Goal: Task Accomplishment & Management: Manage account settings

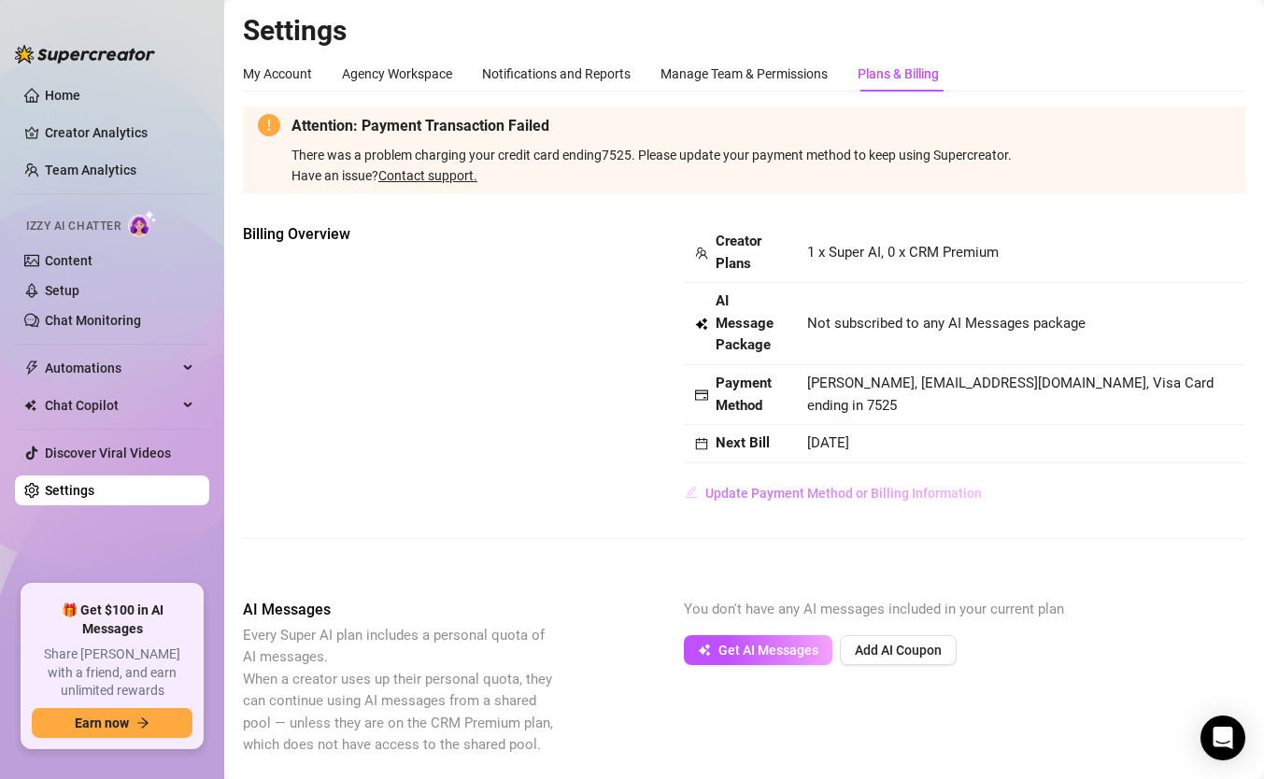
click at [797, 489] on span "Update Payment Method or Billing Information" at bounding box center [843, 493] width 277 height 15
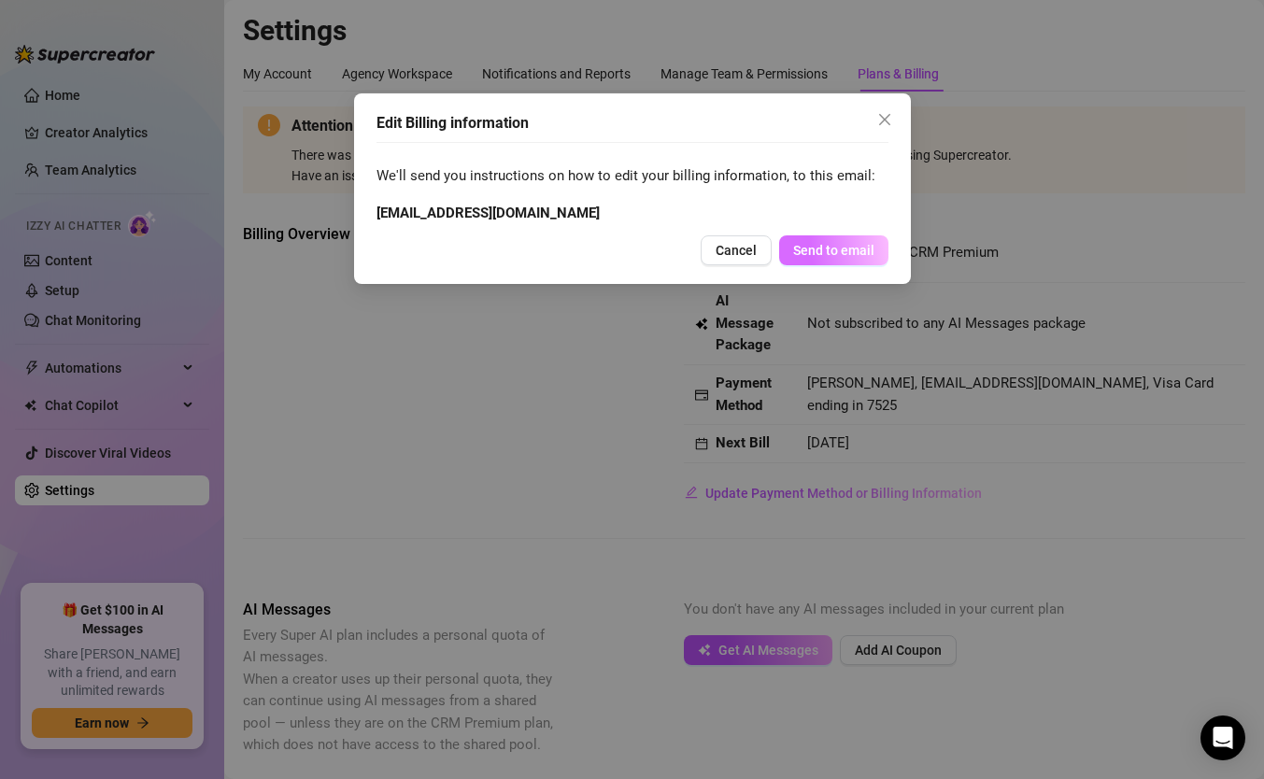
click at [811, 249] on span "Send to email" at bounding box center [833, 250] width 81 height 15
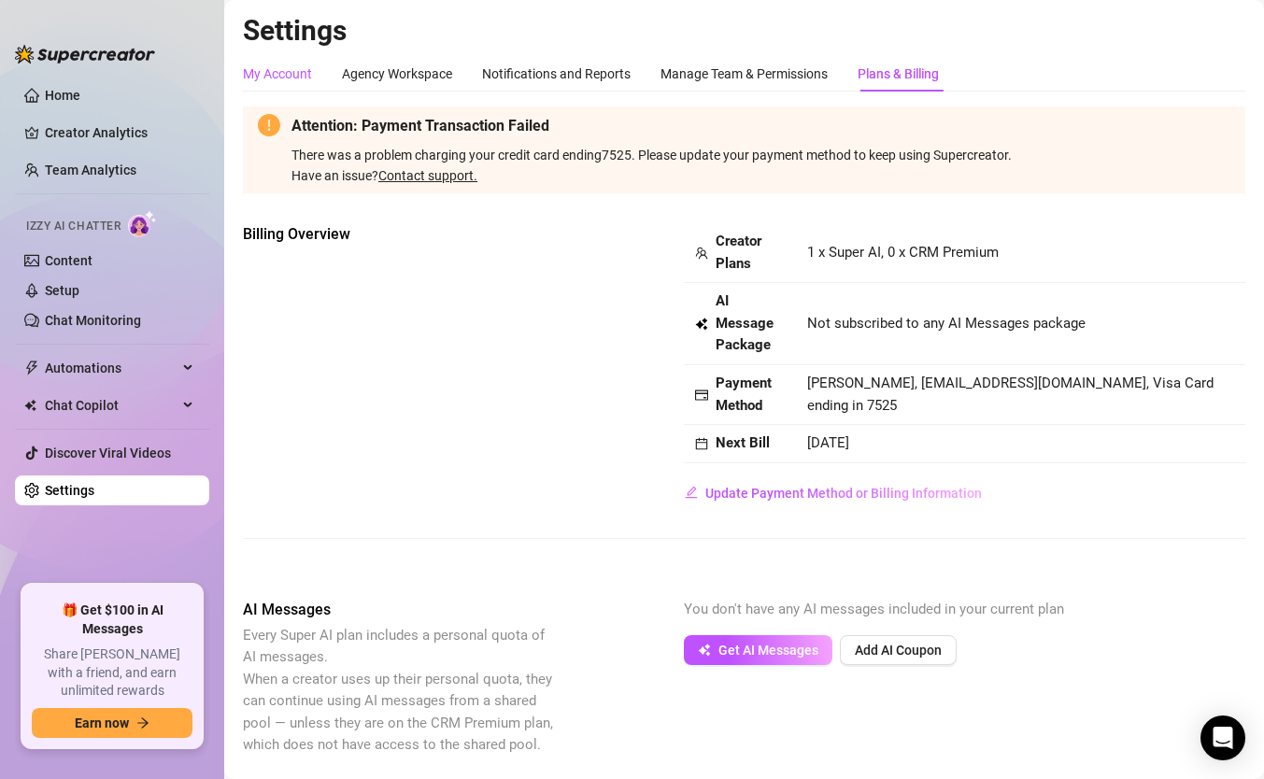
click at [266, 79] on div "My Account" at bounding box center [277, 74] width 69 height 21
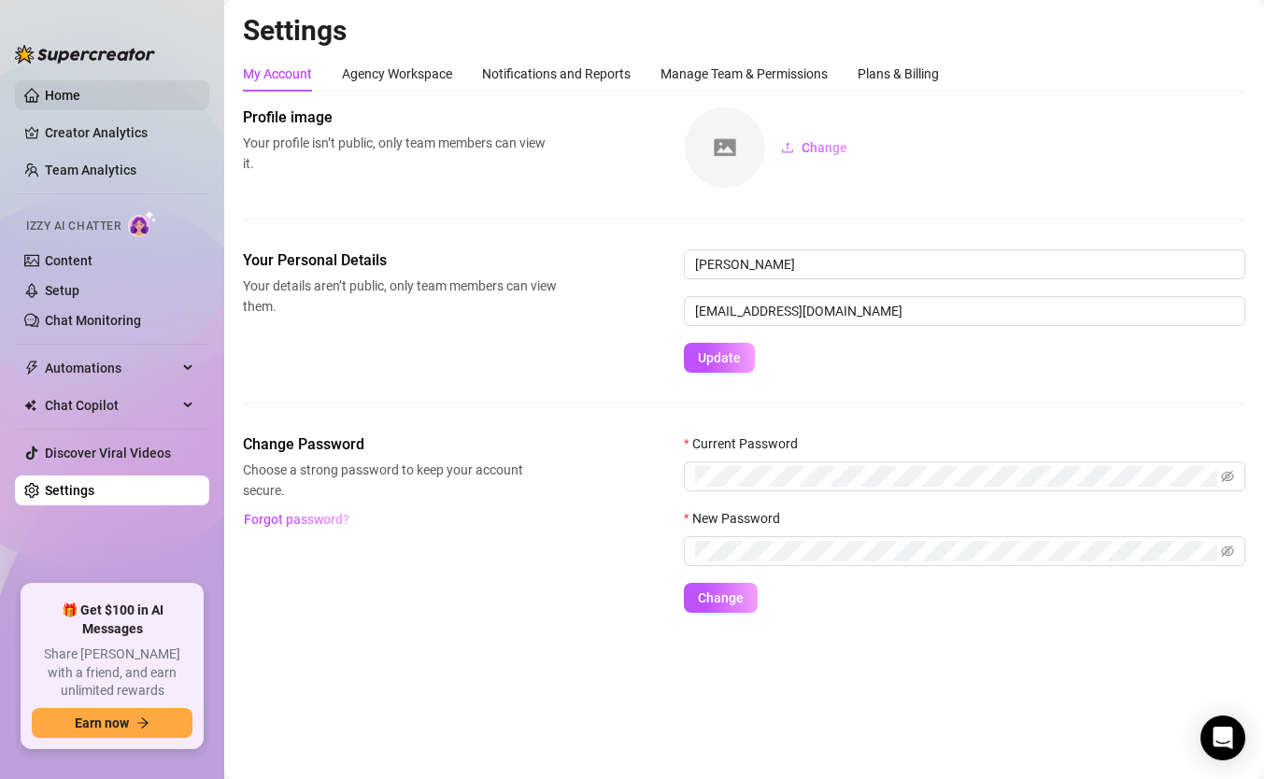
click at [76, 93] on link "Home" at bounding box center [63, 95] width 36 height 15
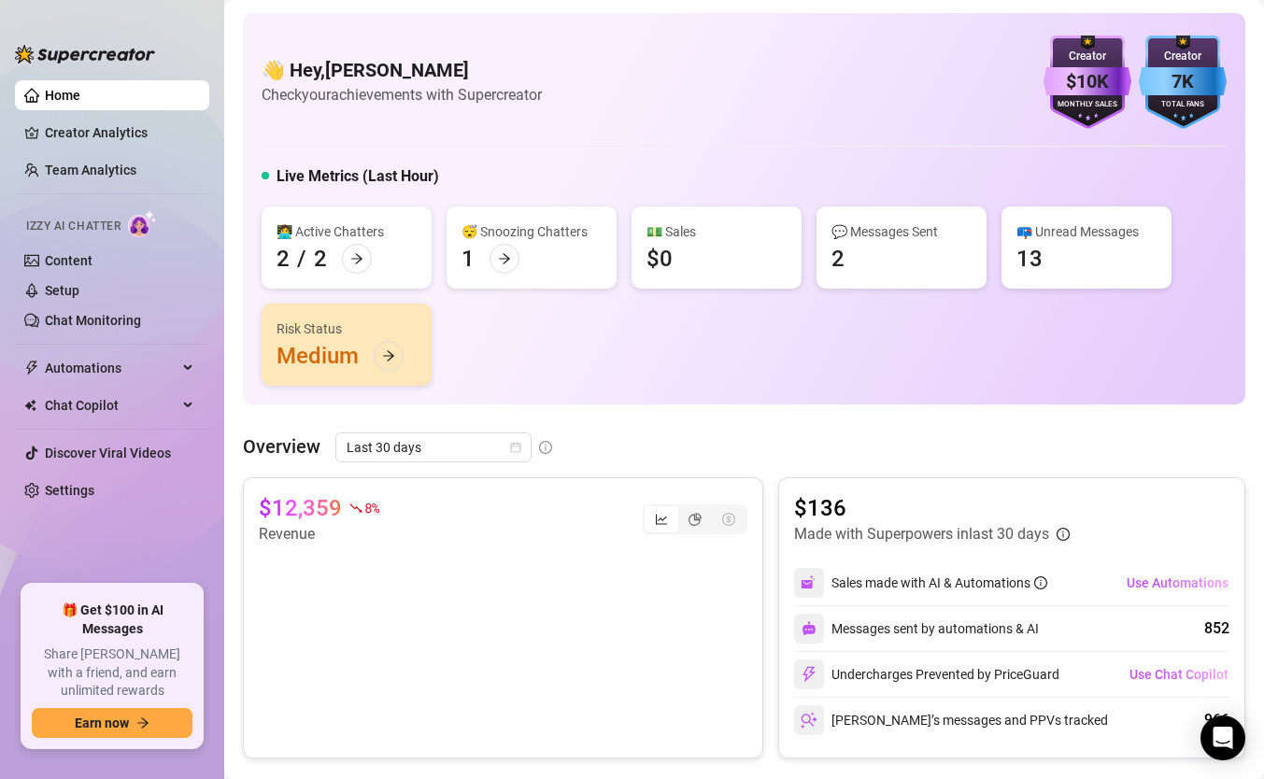
click at [683, 178] on div "Live Metrics (Last Hour)" at bounding box center [744, 180] width 965 height 30
click at [380, 359] on div at bounding box center [389, 356] width 30 height 30
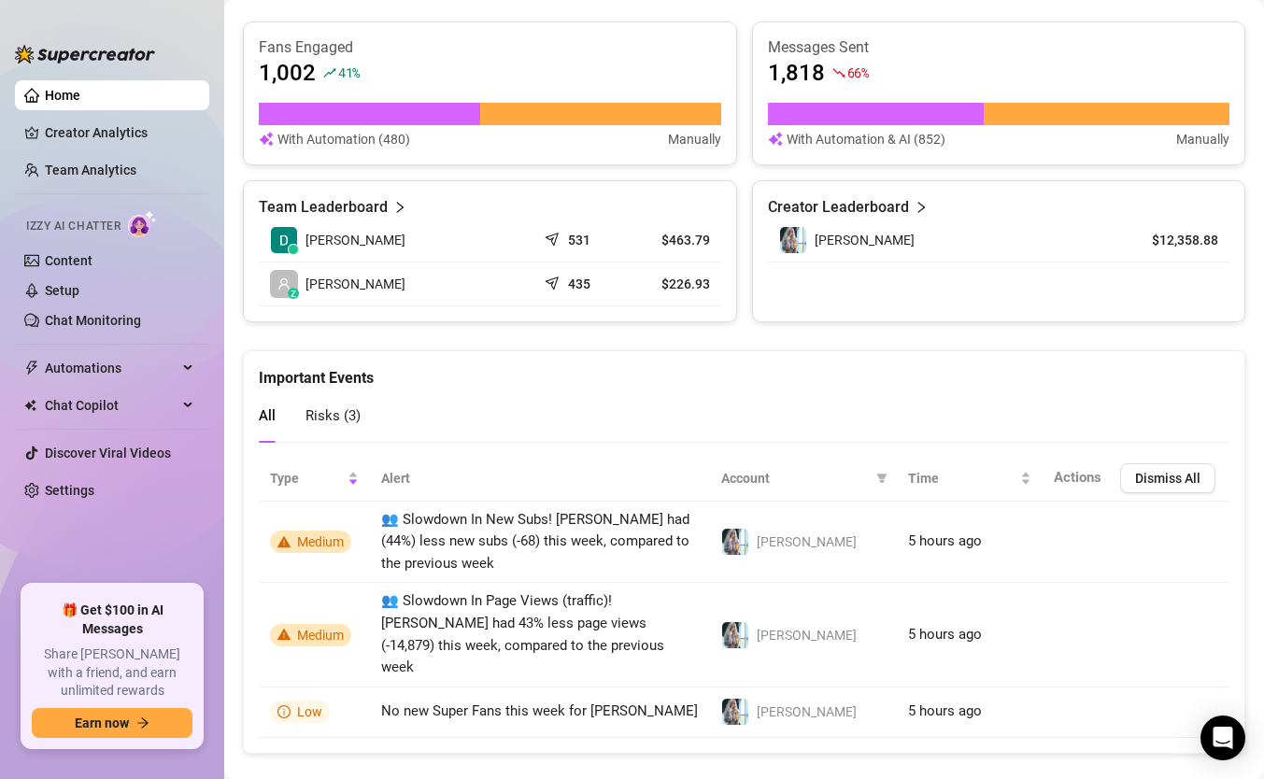
scroll to position [782, 0]
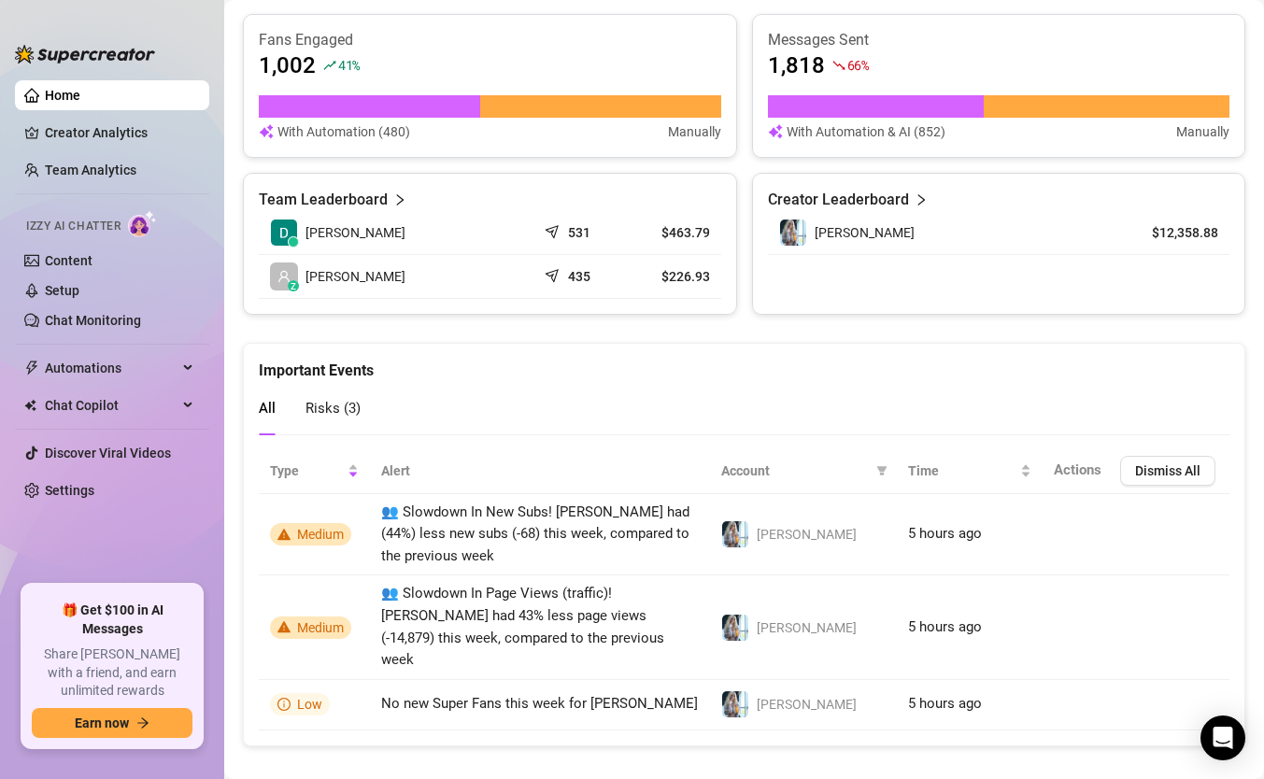
click at [326, 409] on span "Risks ( 3 )" at bounding box center [333, 408] width 55 height 17
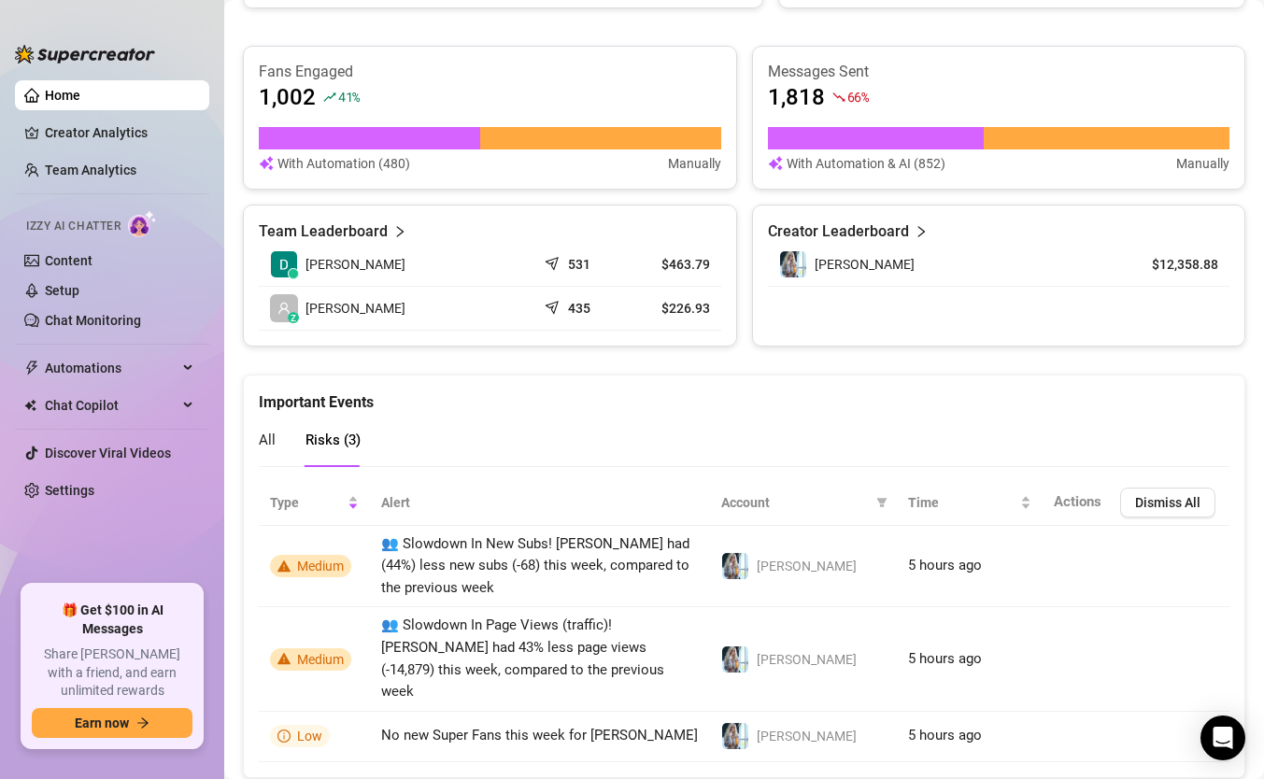
scroll to position [756, 0]
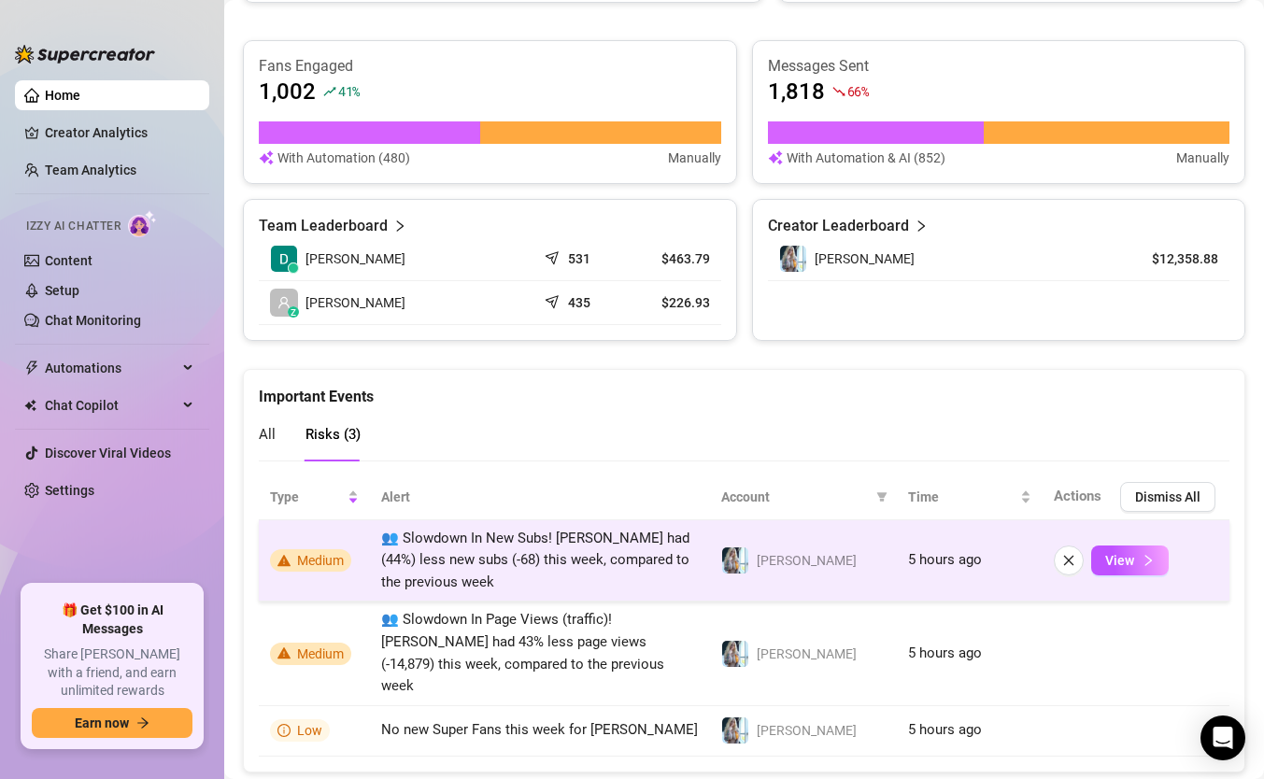
click at [521, 538] on span "👥 Slowdown In New Subs! [PERSON_NAME] had (44%) less new subs (-68) this week, …" at bounding box center [535, 560] width 308 height 61
click at [1136, 550] on button "View" at bounding box center [1130, 561] width 78 height 30
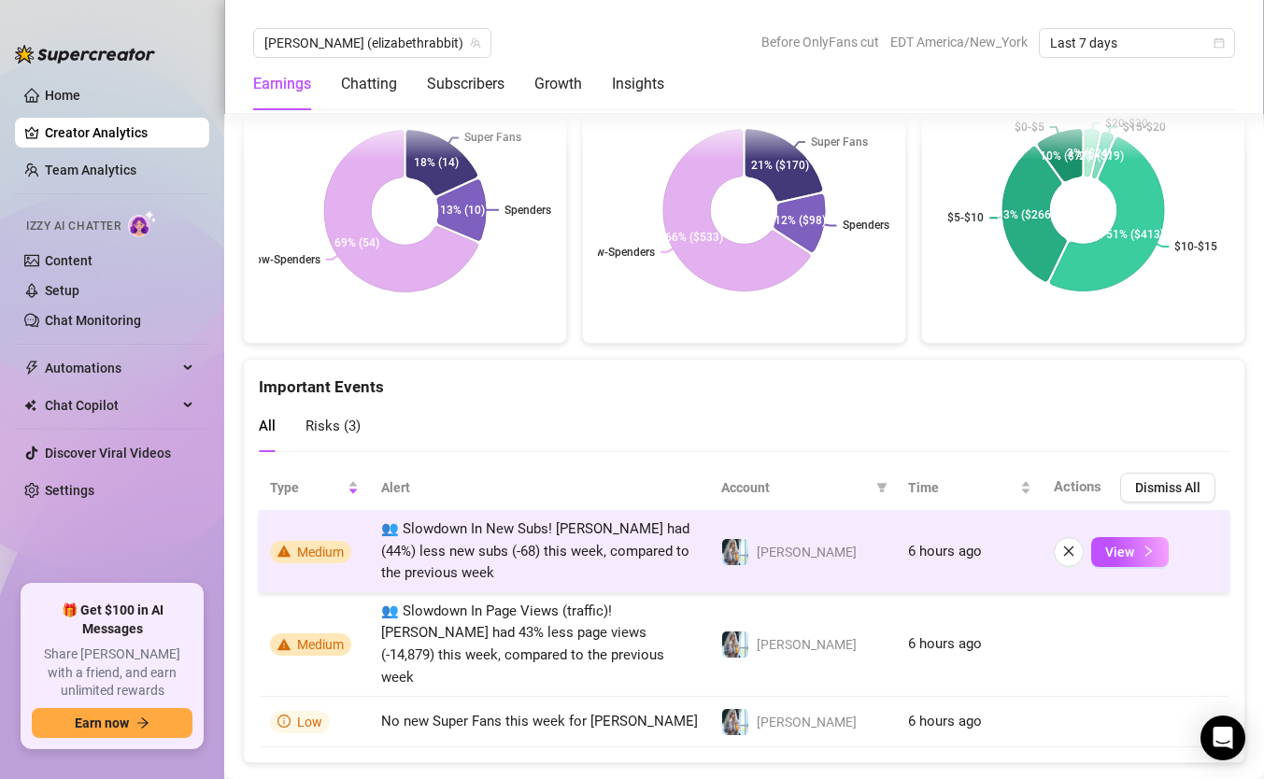
scroll to position [3355, 0]
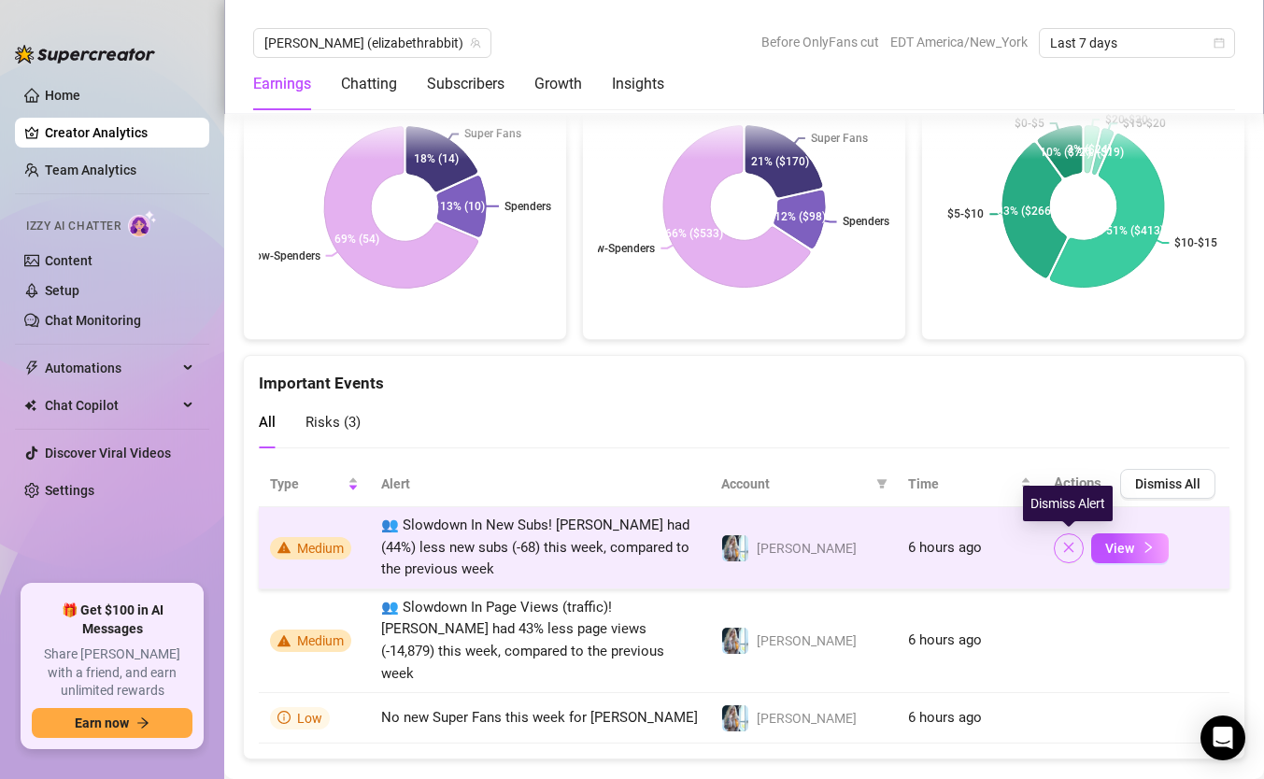
click at [1061, 548] on button "button" at bounding box center [1069, 549] width 30 height 30
click at [1072, 542] on icon "close" at bounding box center [1068, 547] width 13 height 13
click at [1062, 543] on icon "close" at bounding box center [1068, 547] width 13 height 13
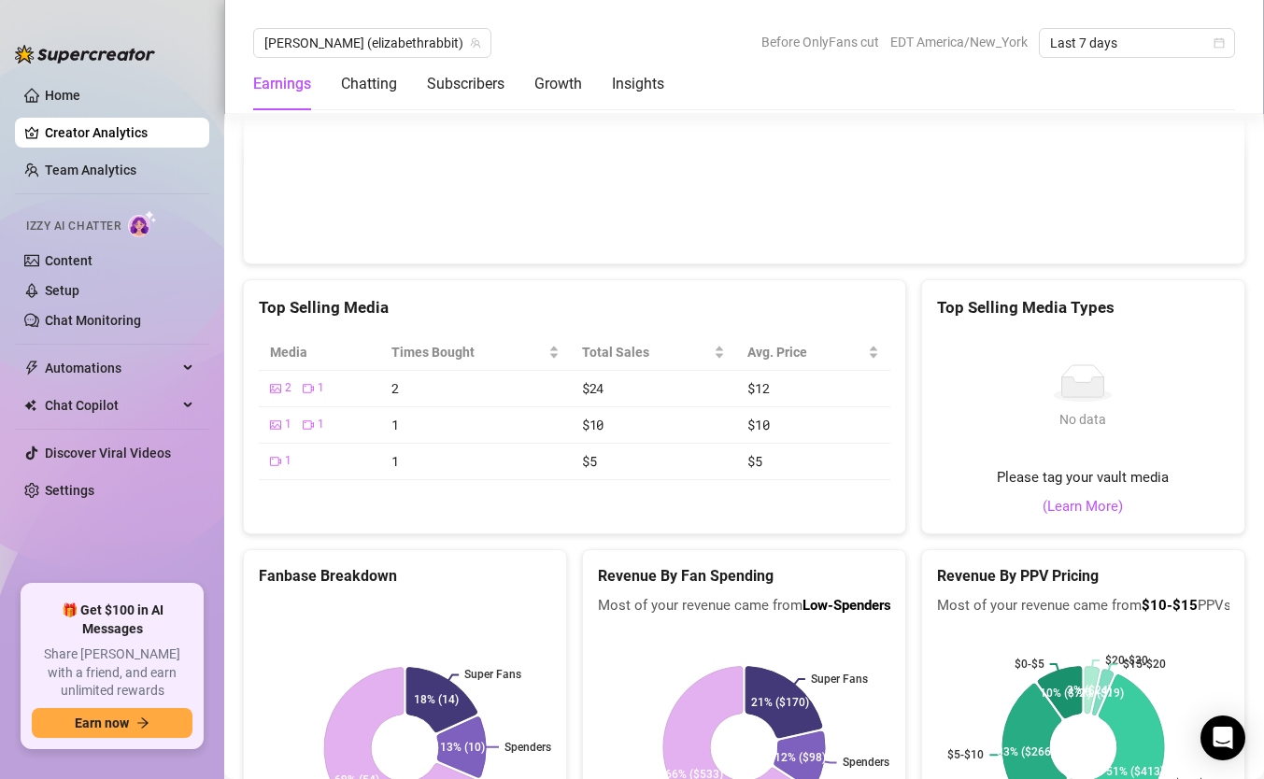
scroll to position [2577, 0]
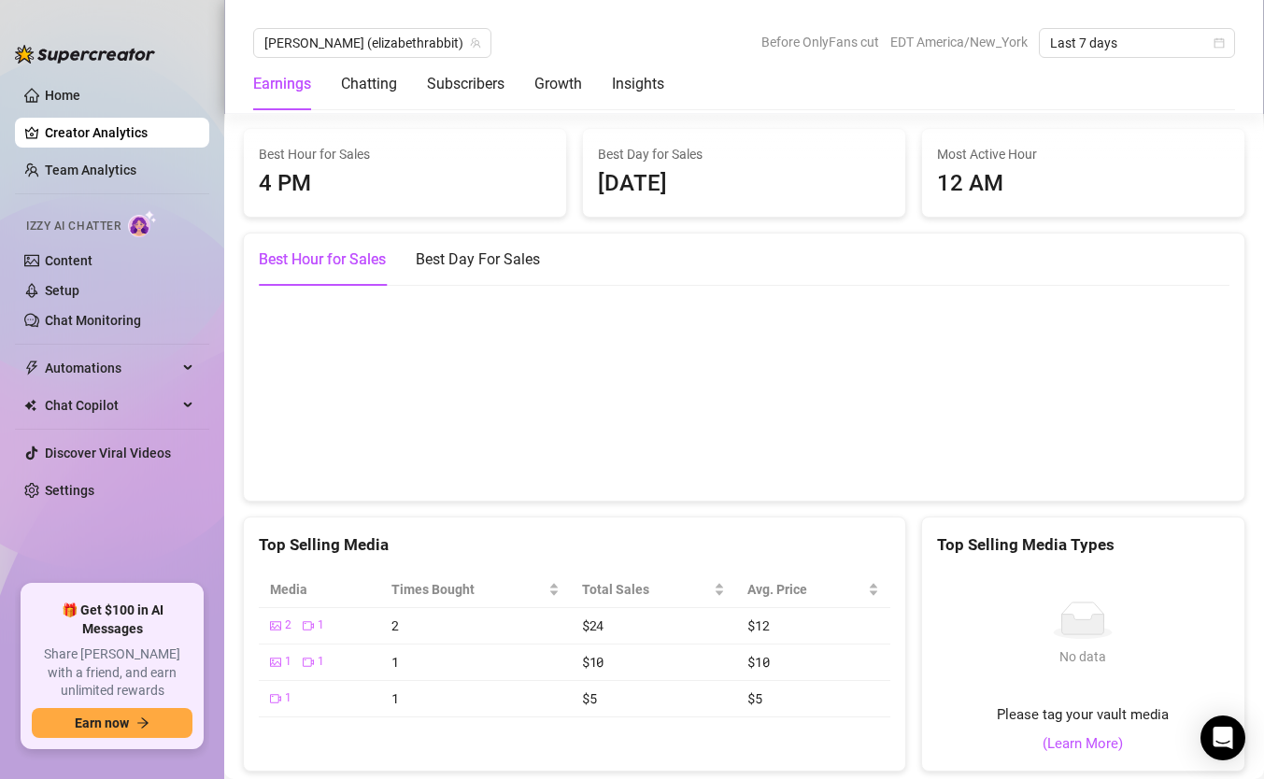
click at [49, 76] on ul "Home Creator Analytics Team Analytics Izzy AI Chatter Content Setup Chat Monito…" at bounding box center [112, 325] width 194 height 505
click at [50, 91] on link "Home" at bounding box center [63, 95] width 36 height 15
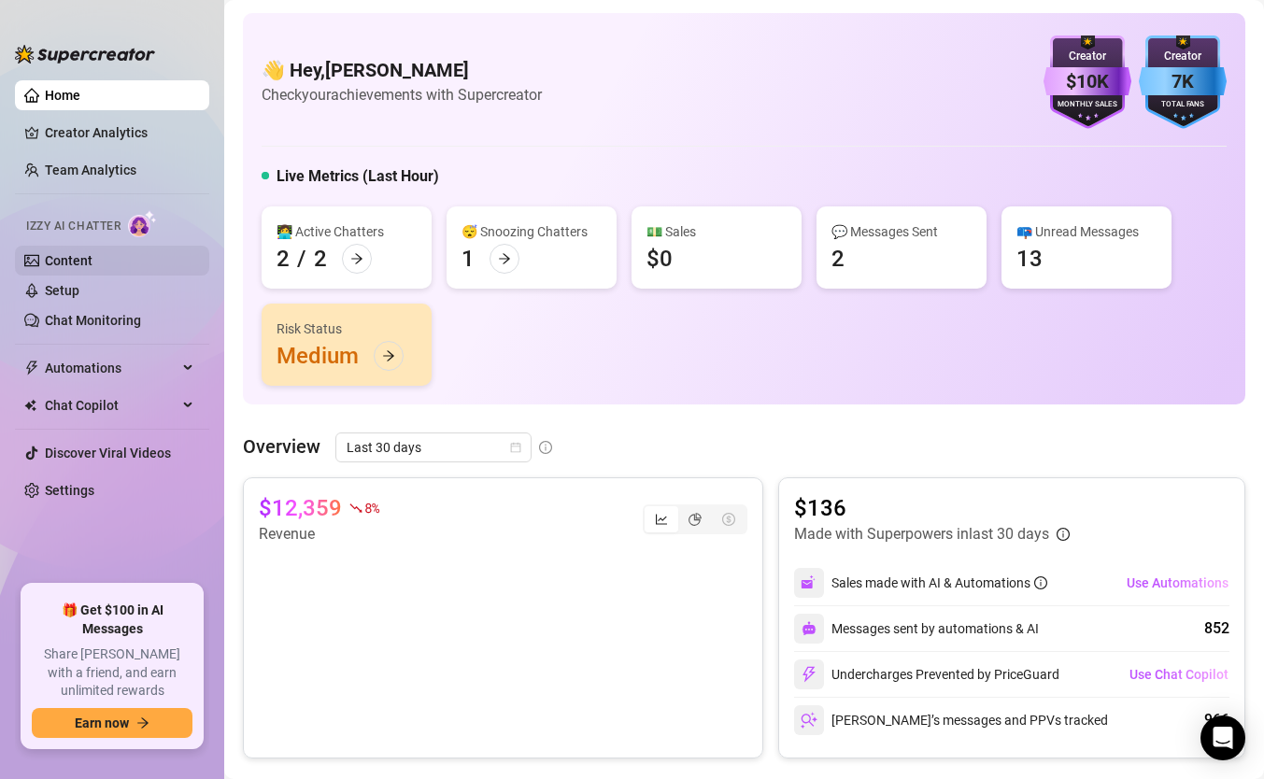
click at [87, 257] on link "Content" at bounding box center [69, 260] width 48 height 15
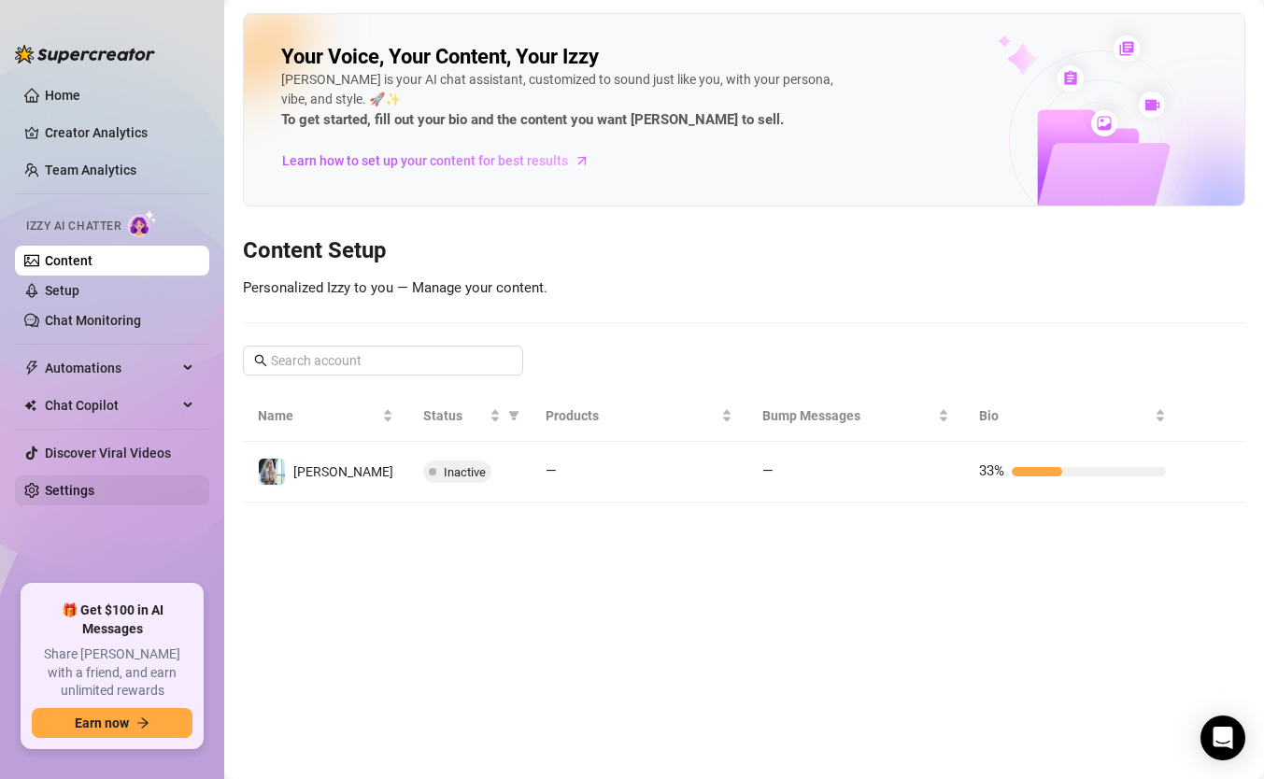
click at [78, 483] on link "Settings" at bounding box center [70, 490] width 50 height 15
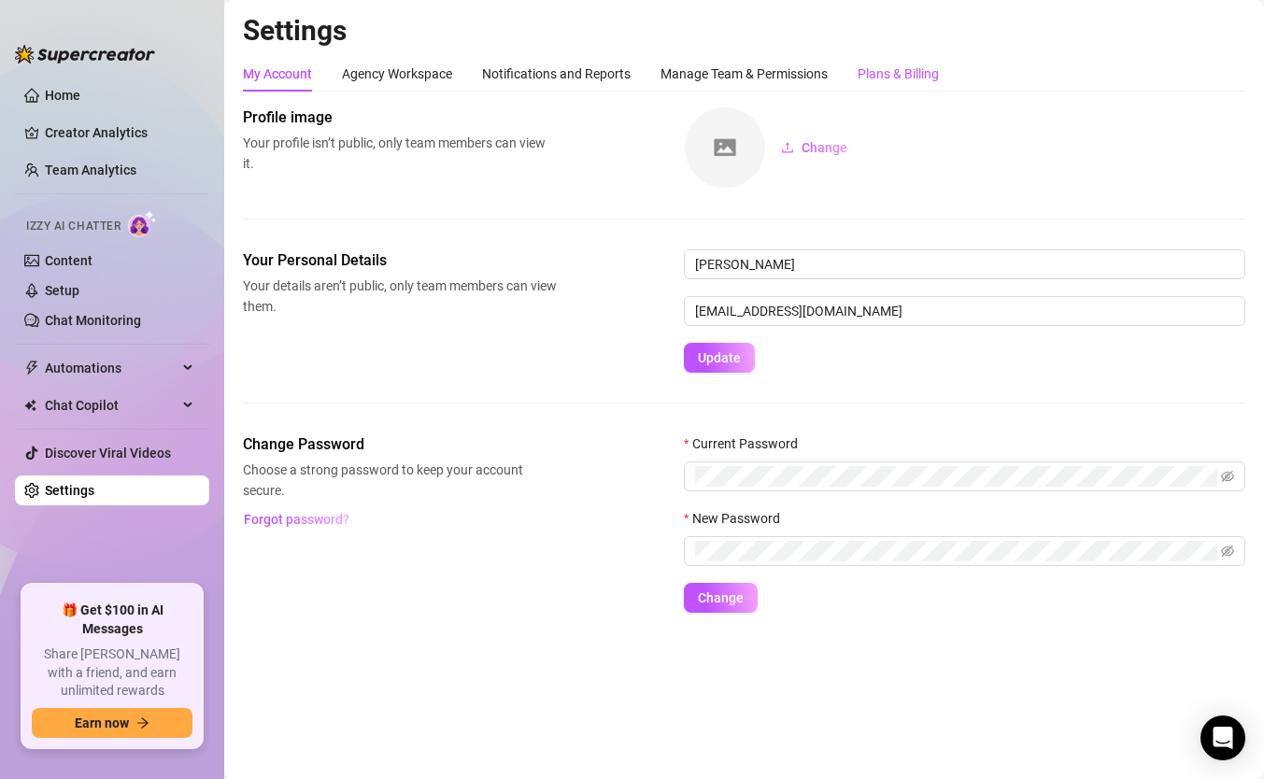
click at [916, 72] on div "Plans & Billing" at bounding box center [898, 74] width 81 height 21
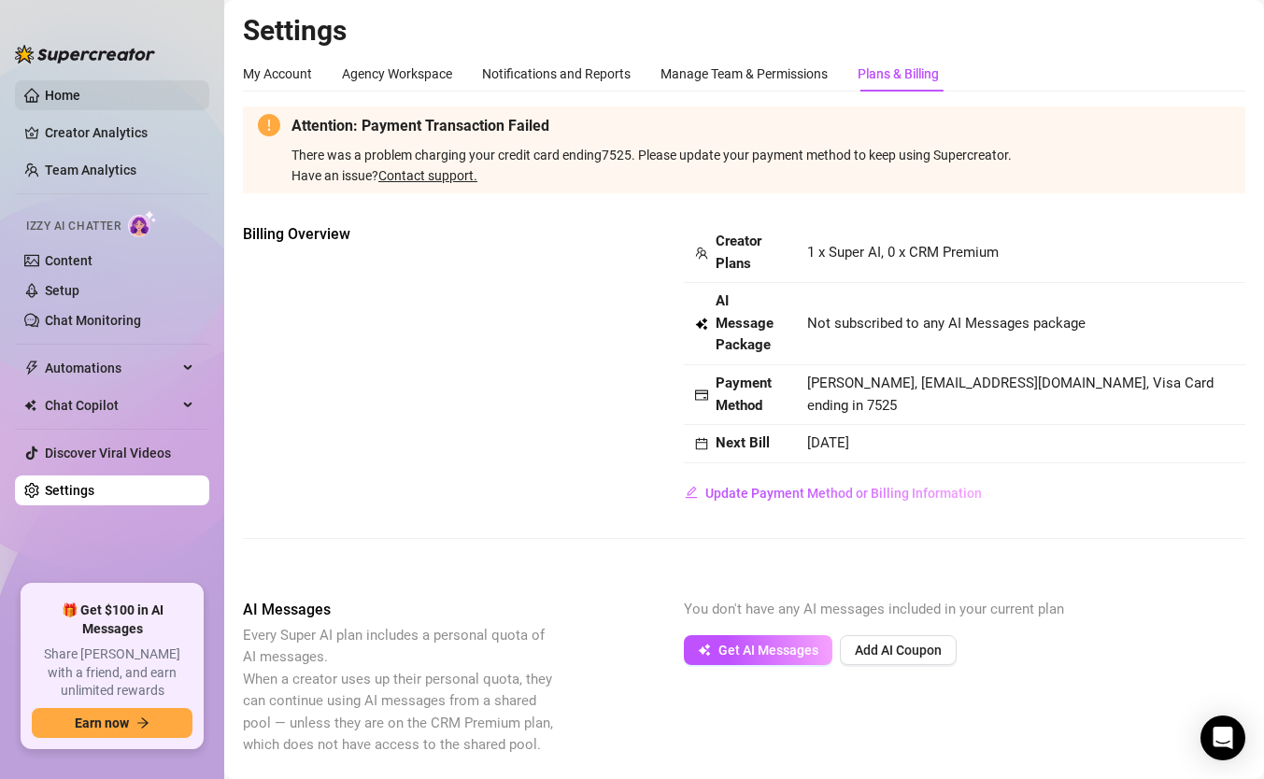
click at [59, 96] on link "Home" at bounding box center [63, 95] width 36 height 15
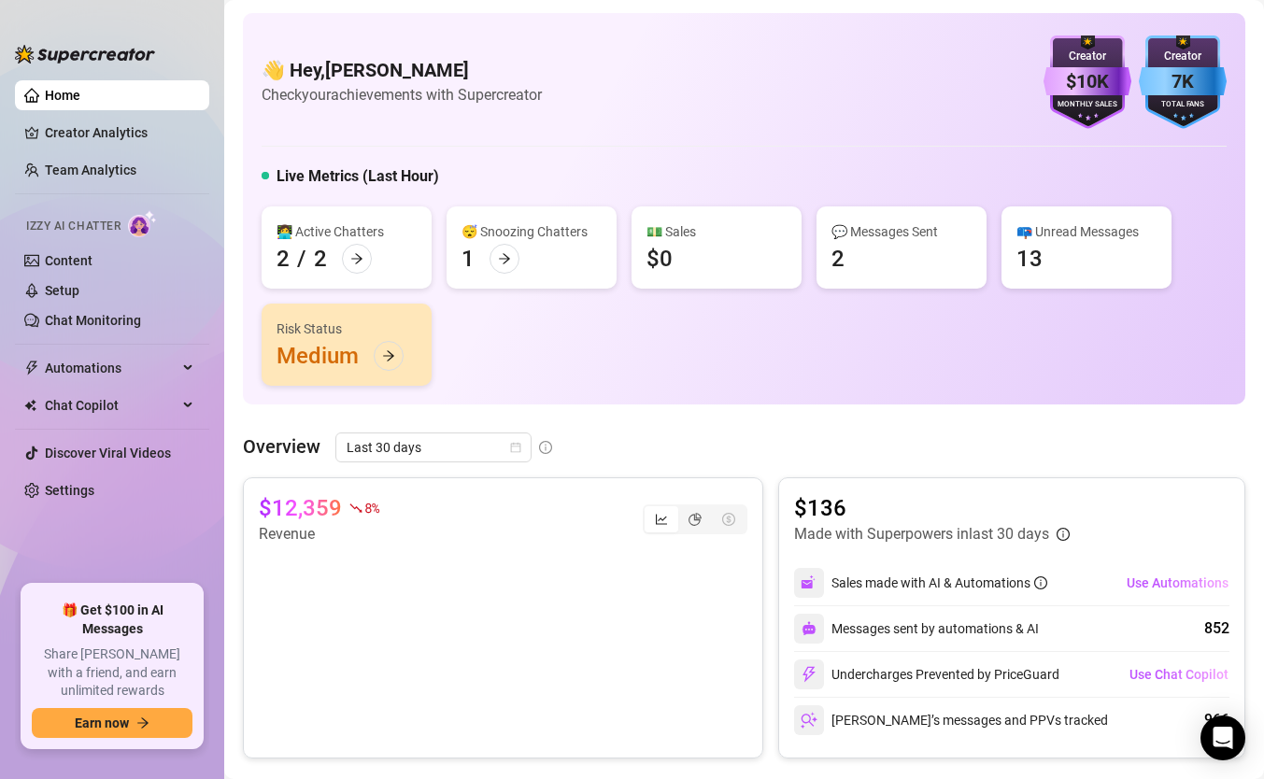
click at [1188, 73] on div "7K" at bounding box center [1183, 81] width 88 height 29
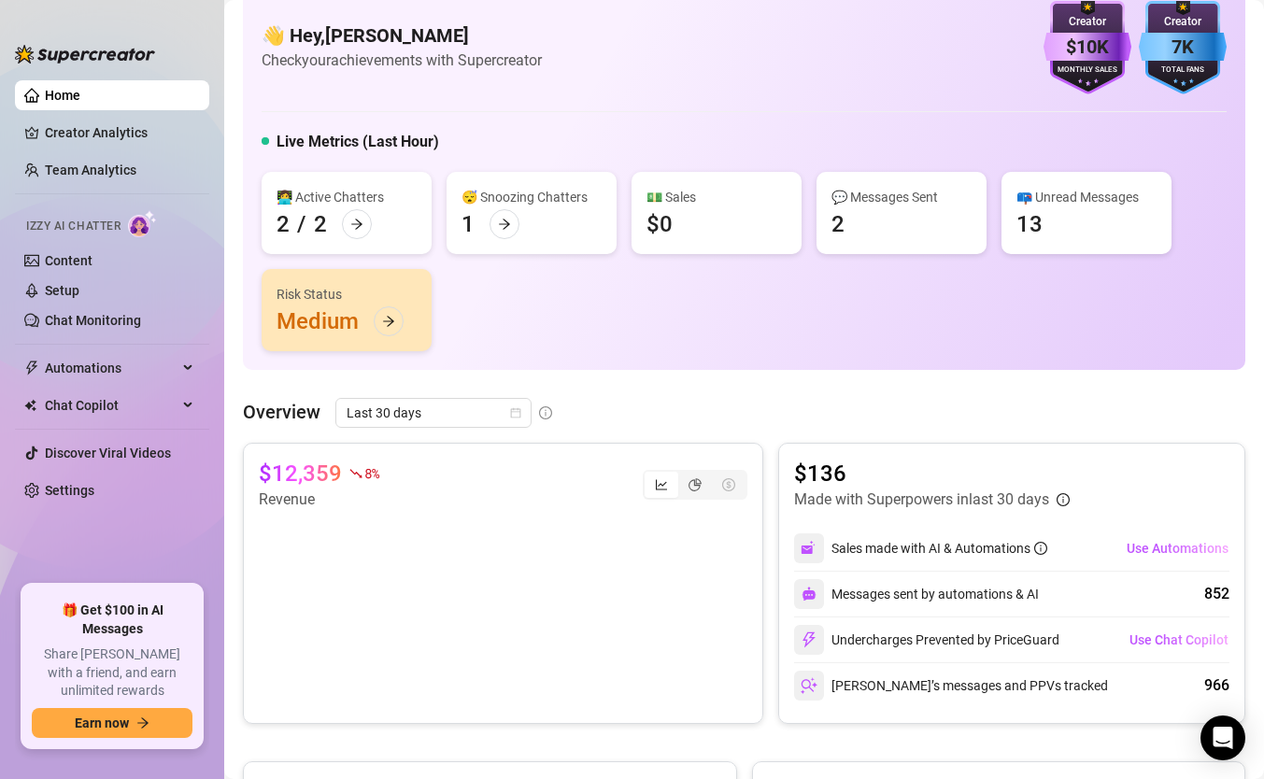
scroll to position [782, 0]
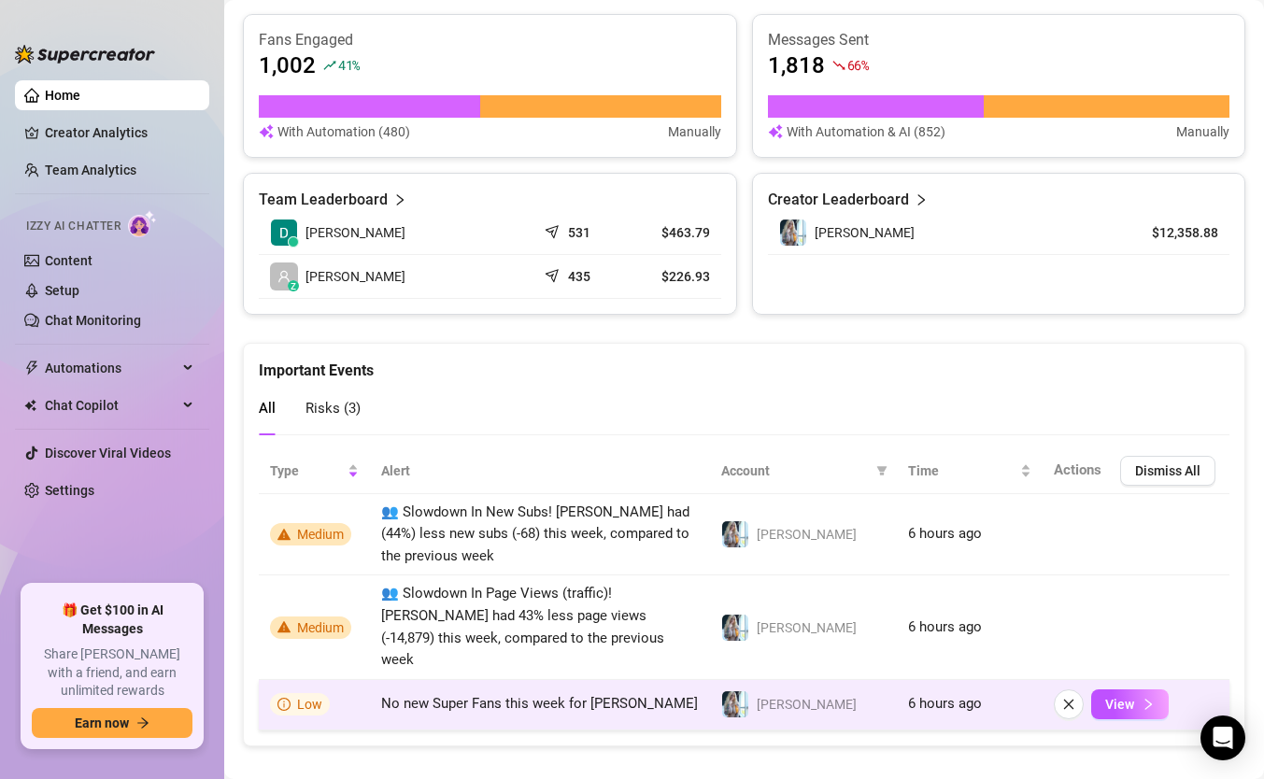
click at [418, 691] on td "No new Super Fans this week for [PERSON_NAME]" at bounding box center [540, 705] width 340 height 50
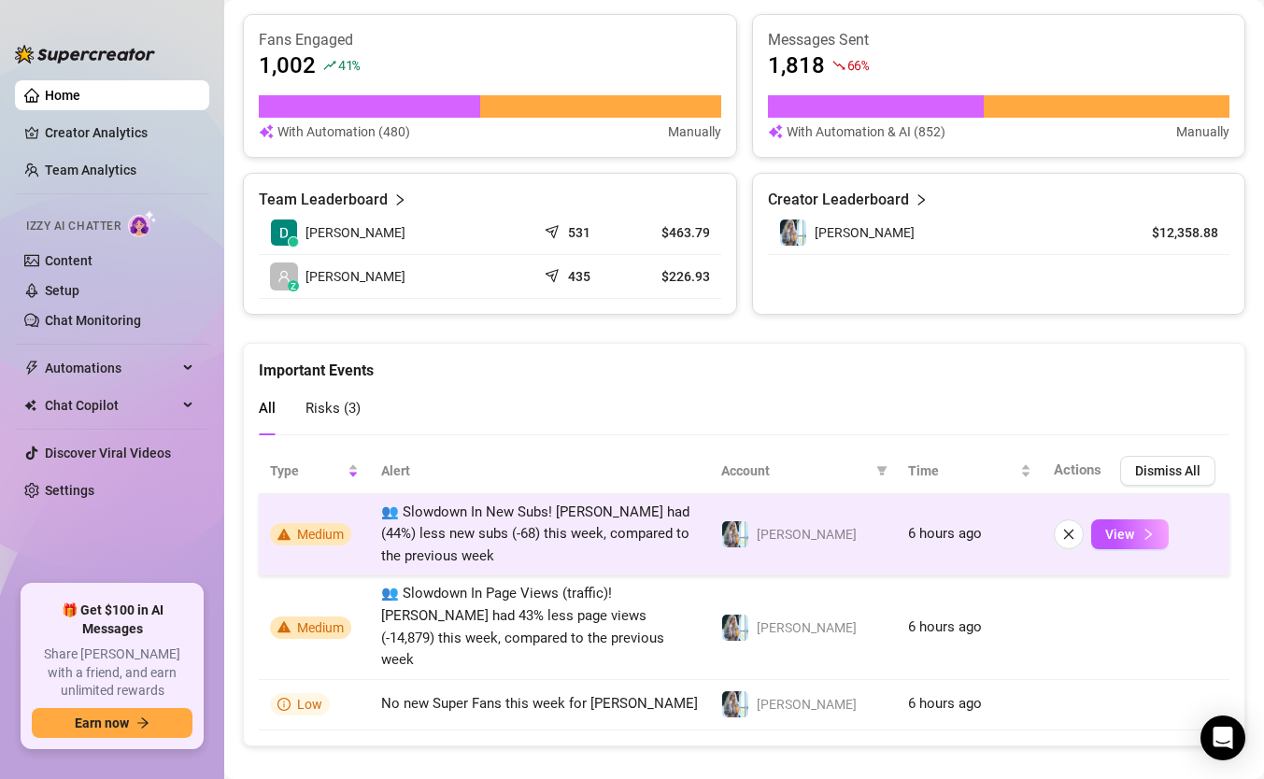
click at [336, 566] on td "Medium" at bounding box center [314, 535] width 111 height 82
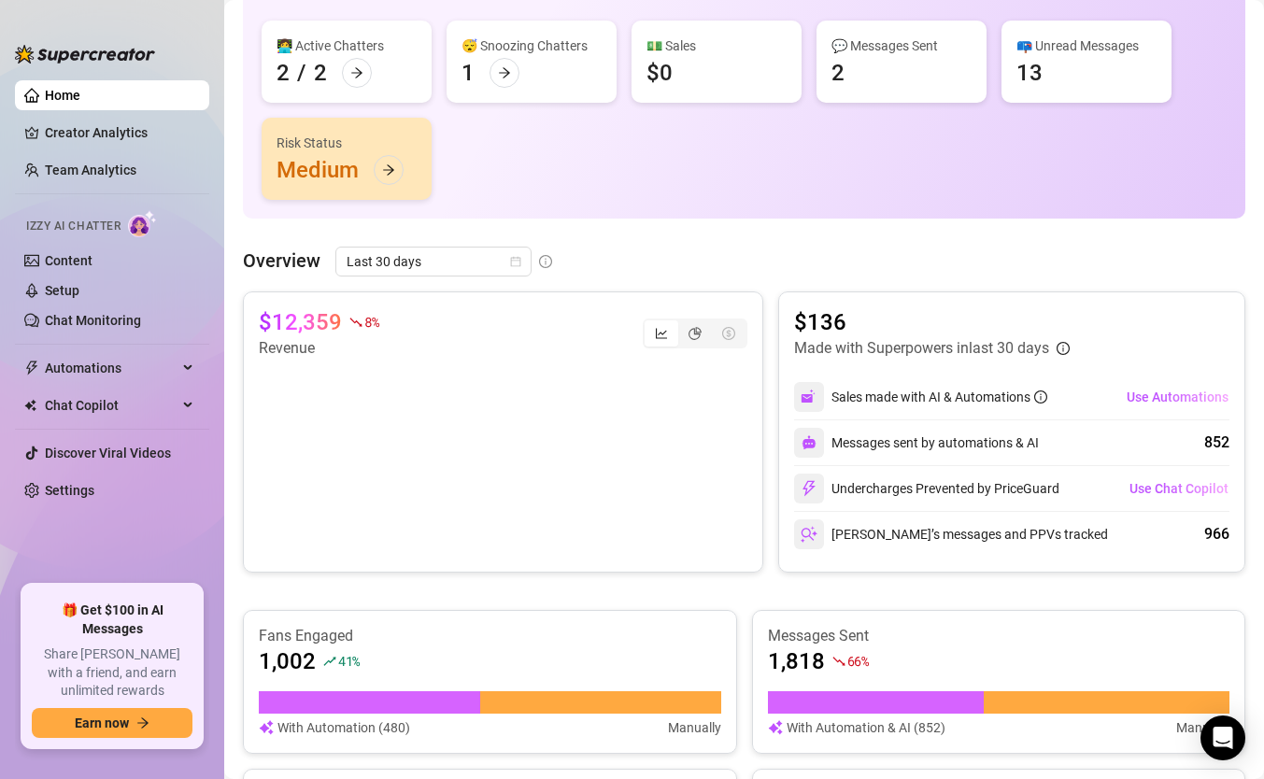
scroll to position [0, 0]
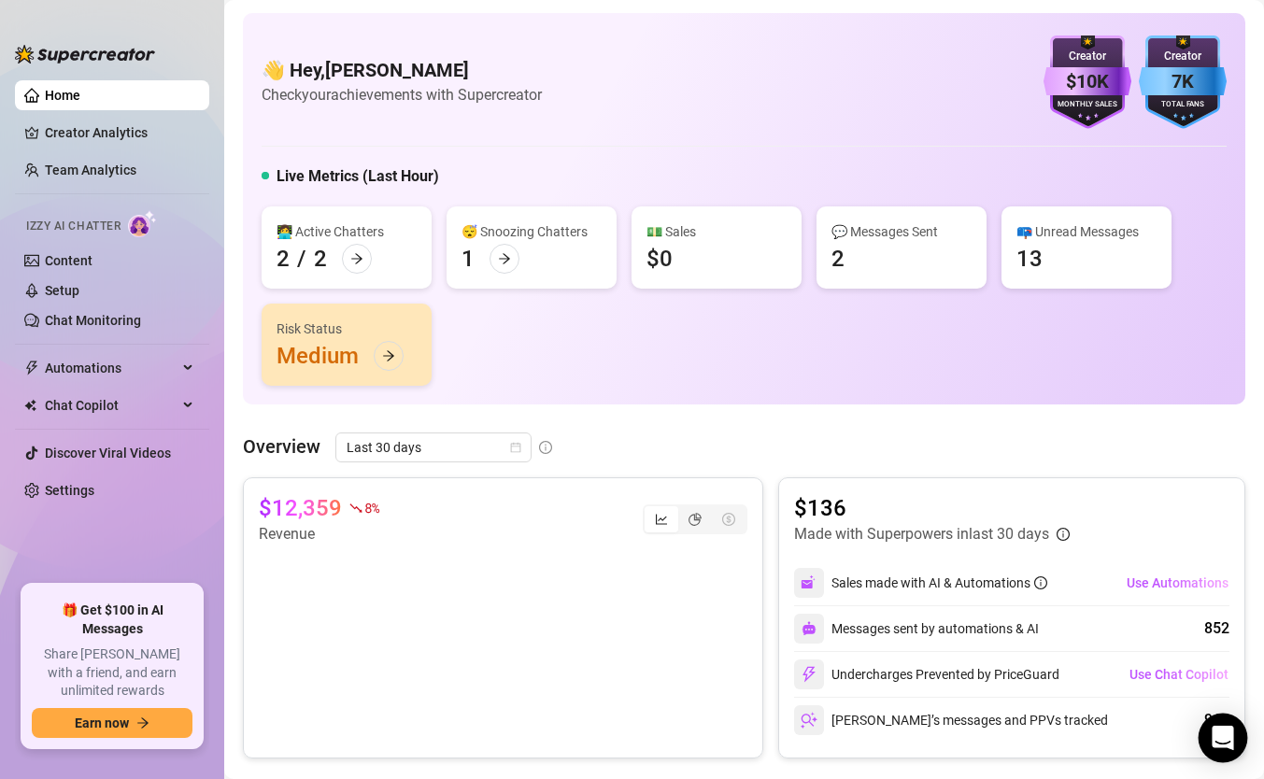
click at [1219, 728] on icon "Open Intercom Messenger" at bounding box center [1223, 738] width 24 height 24
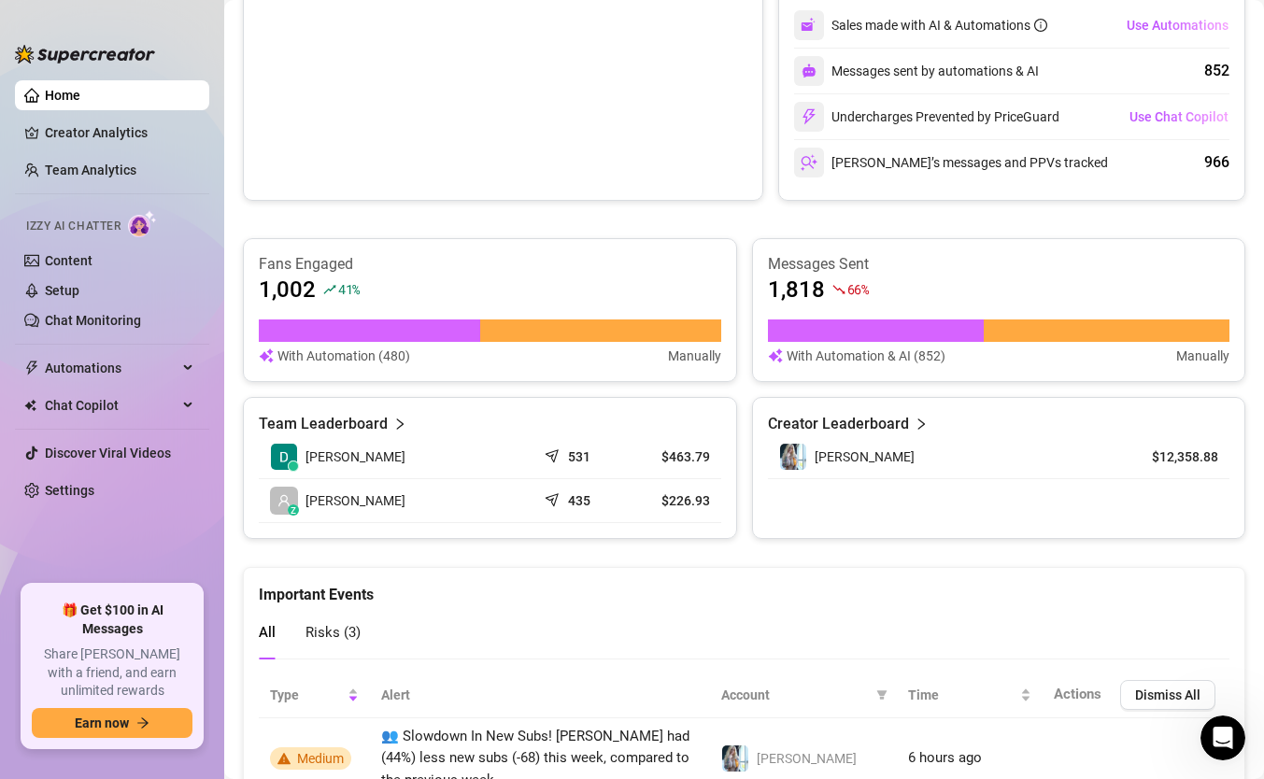
scroll to position [536, 0]
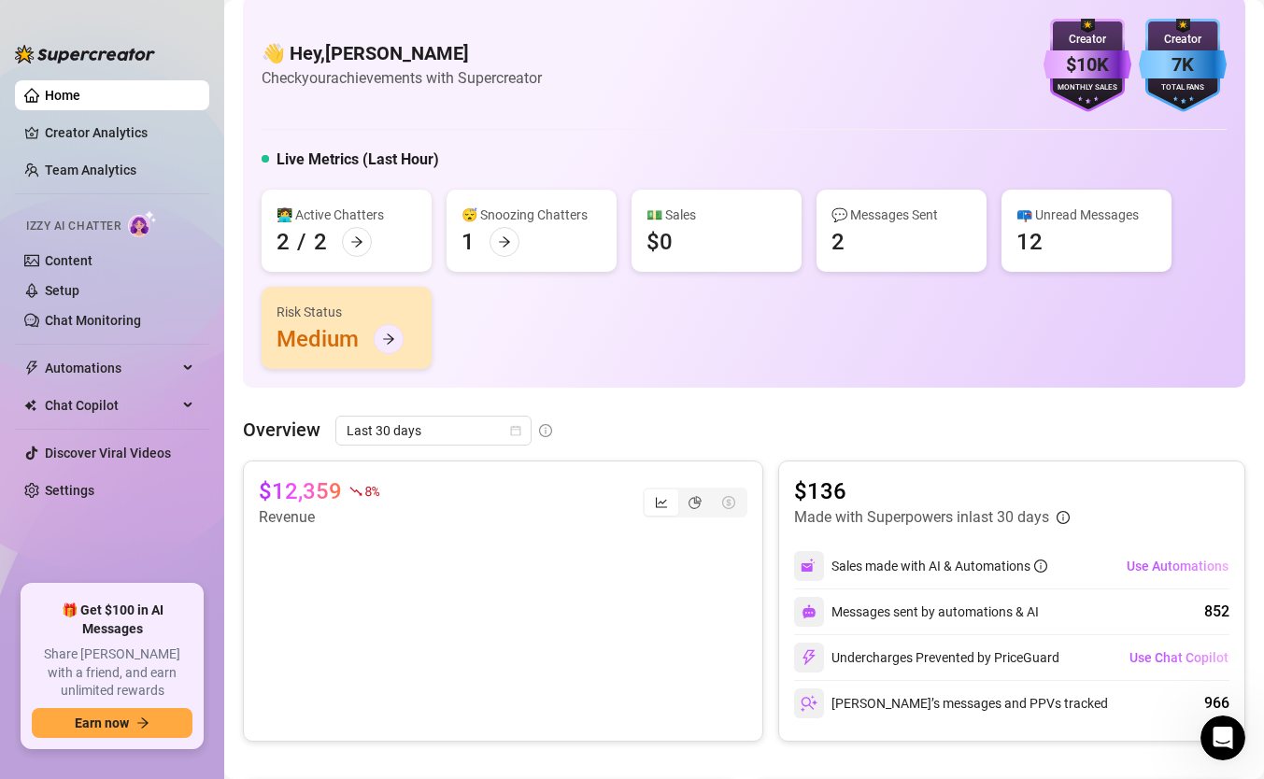
click at [393, 334] on icon "arrow-right" at bounding box center [388, 339] width 13 height 13
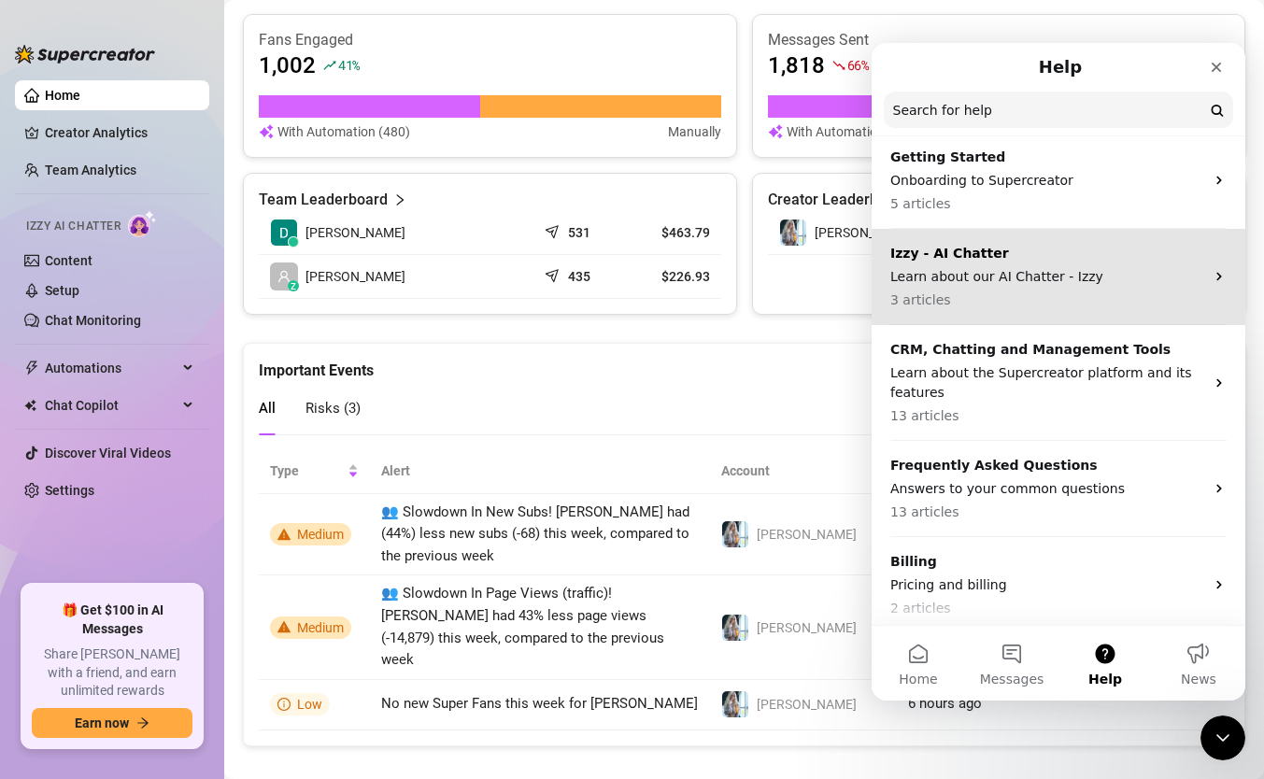
scroll to position [65, 0]
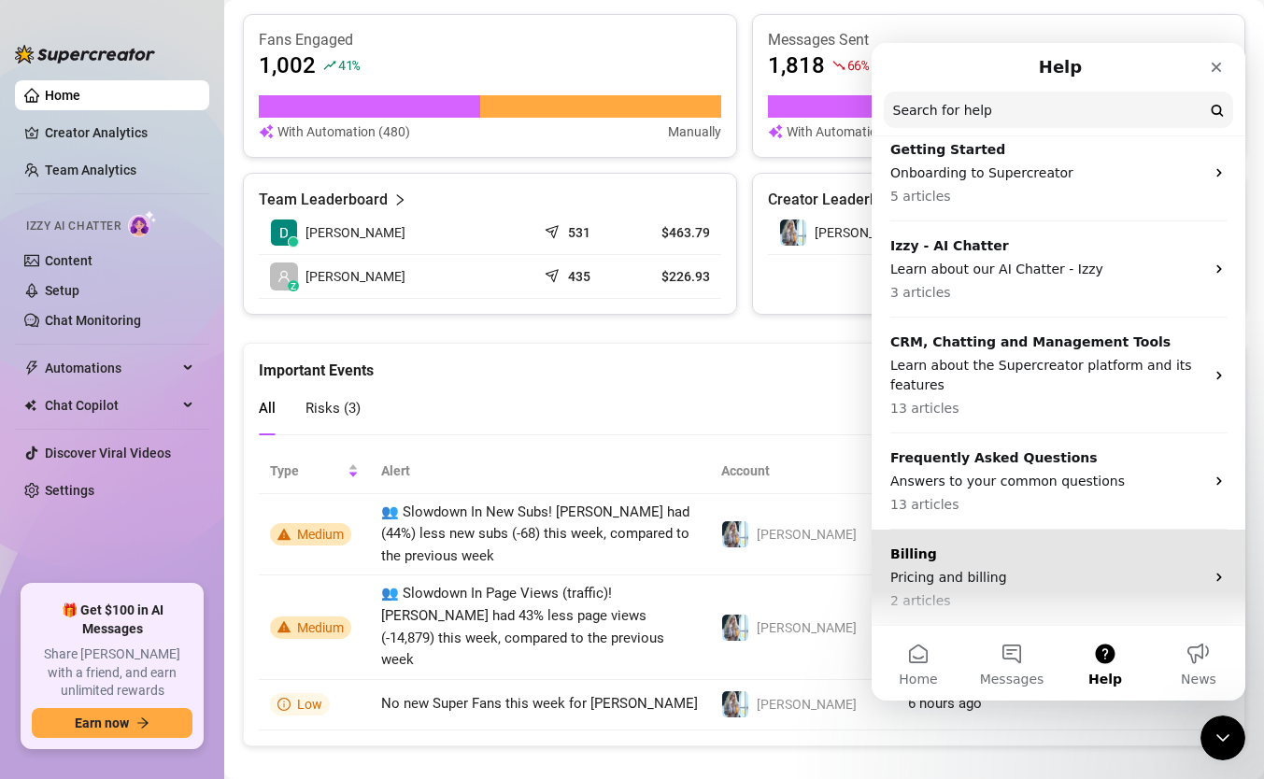
click at [996, 530] on div "Billing Pricing and billing 2 articles" at bounding box center [1059, 578] width 374 height 96
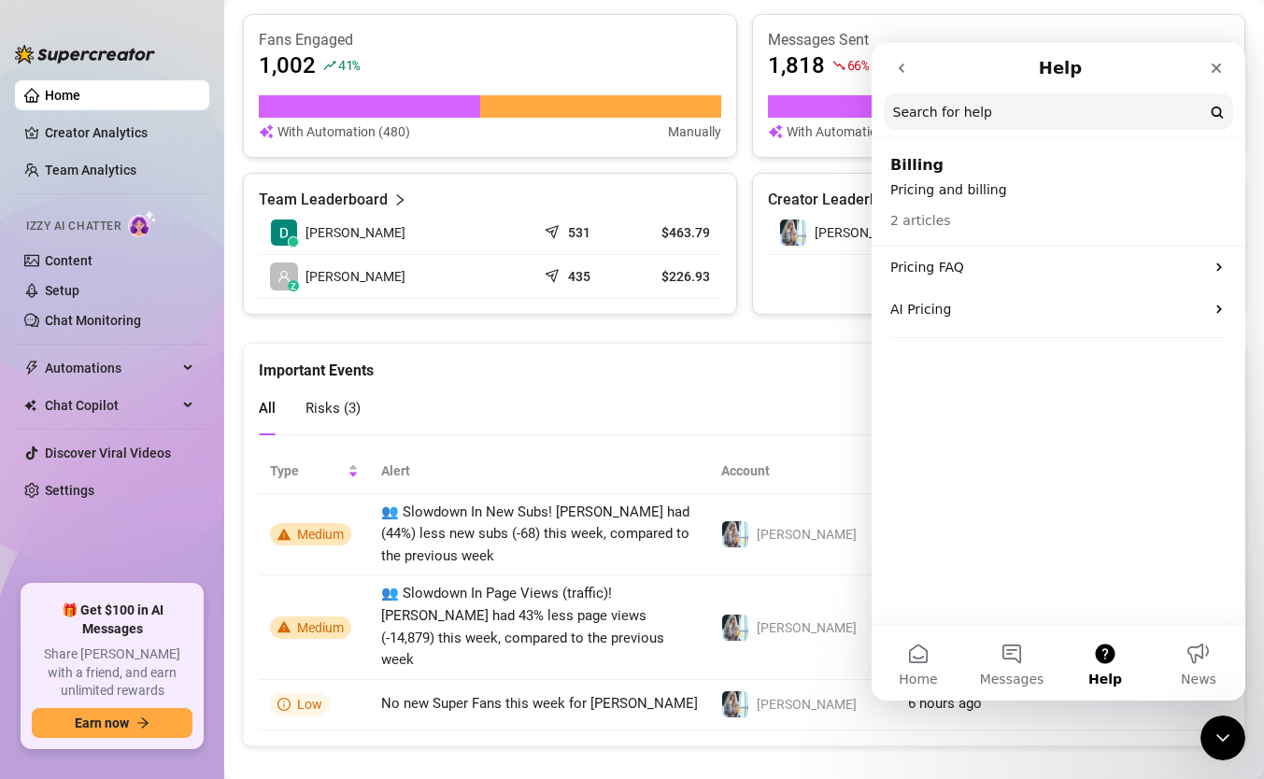
click at [904, 63] on icon "go back" at bounding box center [901, 68] width 15 height 15
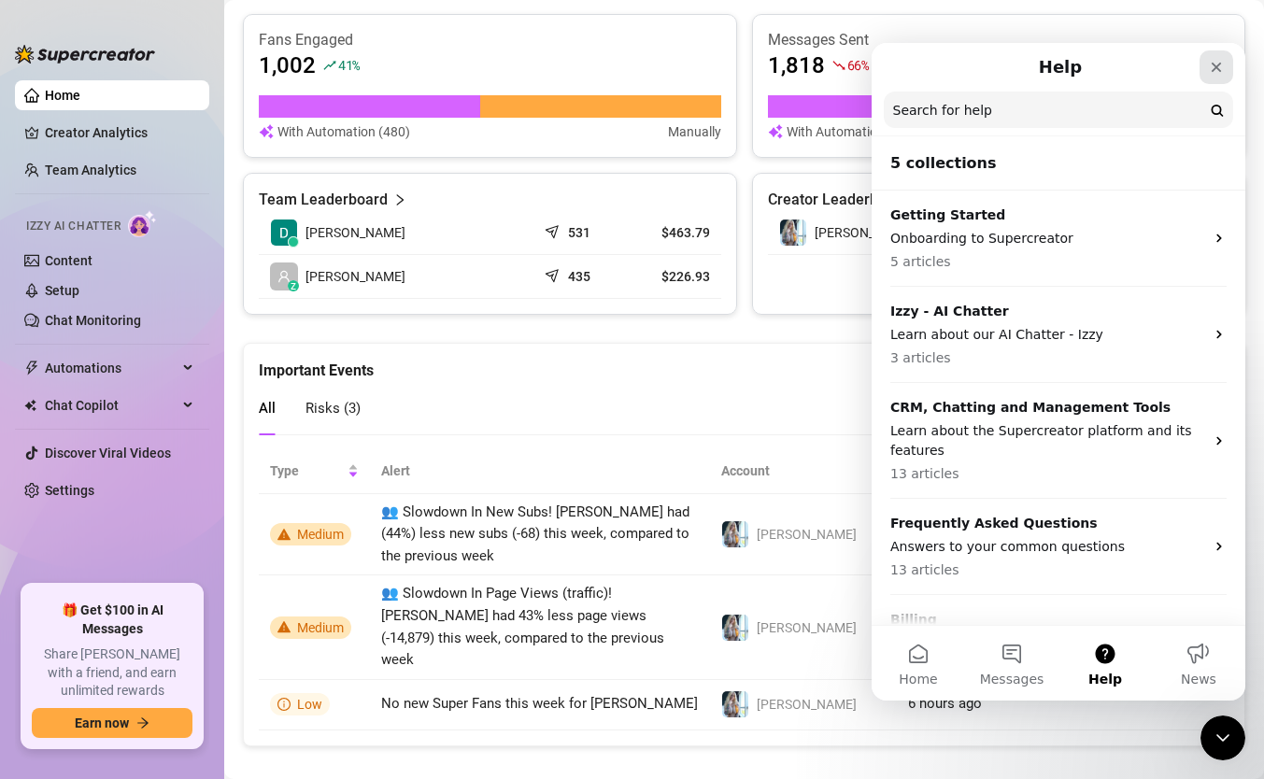
click at [1209, 67] on icon "Close" at bounding box center [1216, 67] width 15 height 15
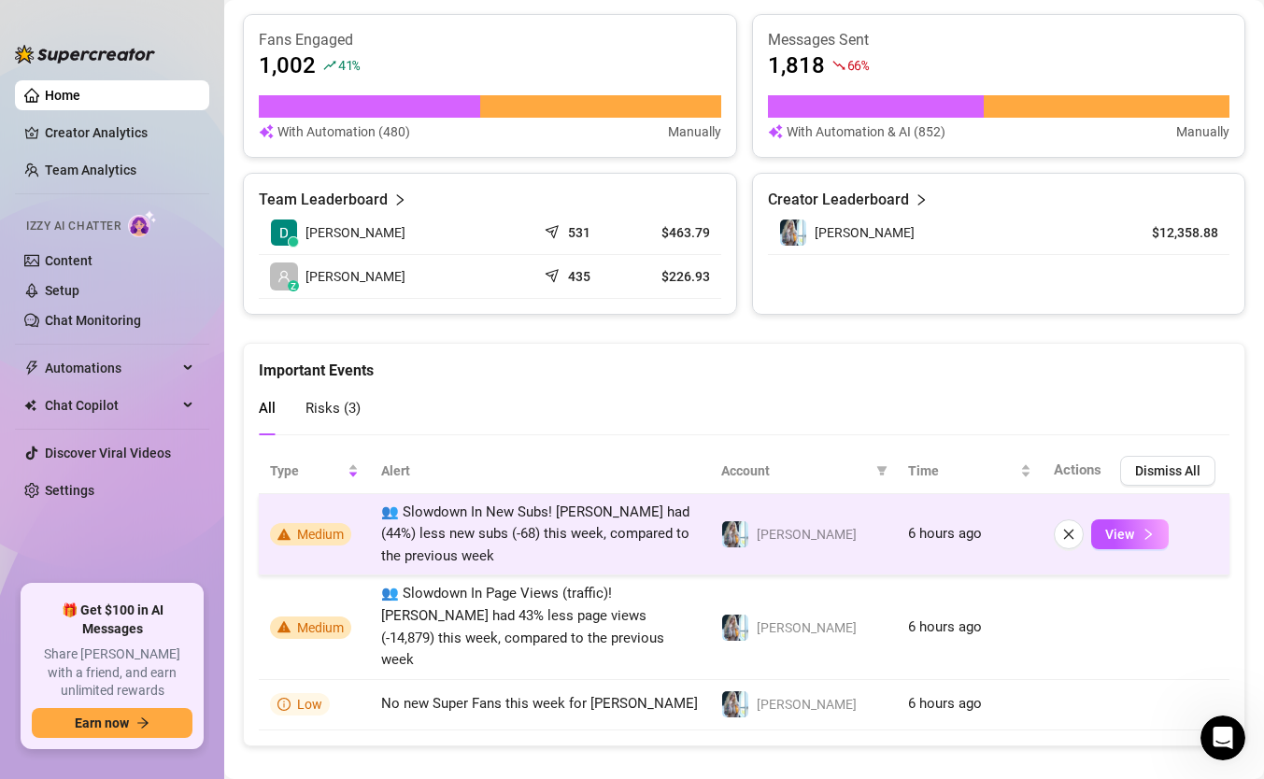
click at [313, 533] on span "Medium" at bounding box center [320, 534] width 47 height 15
